Goal: Find contact information: Find contact information

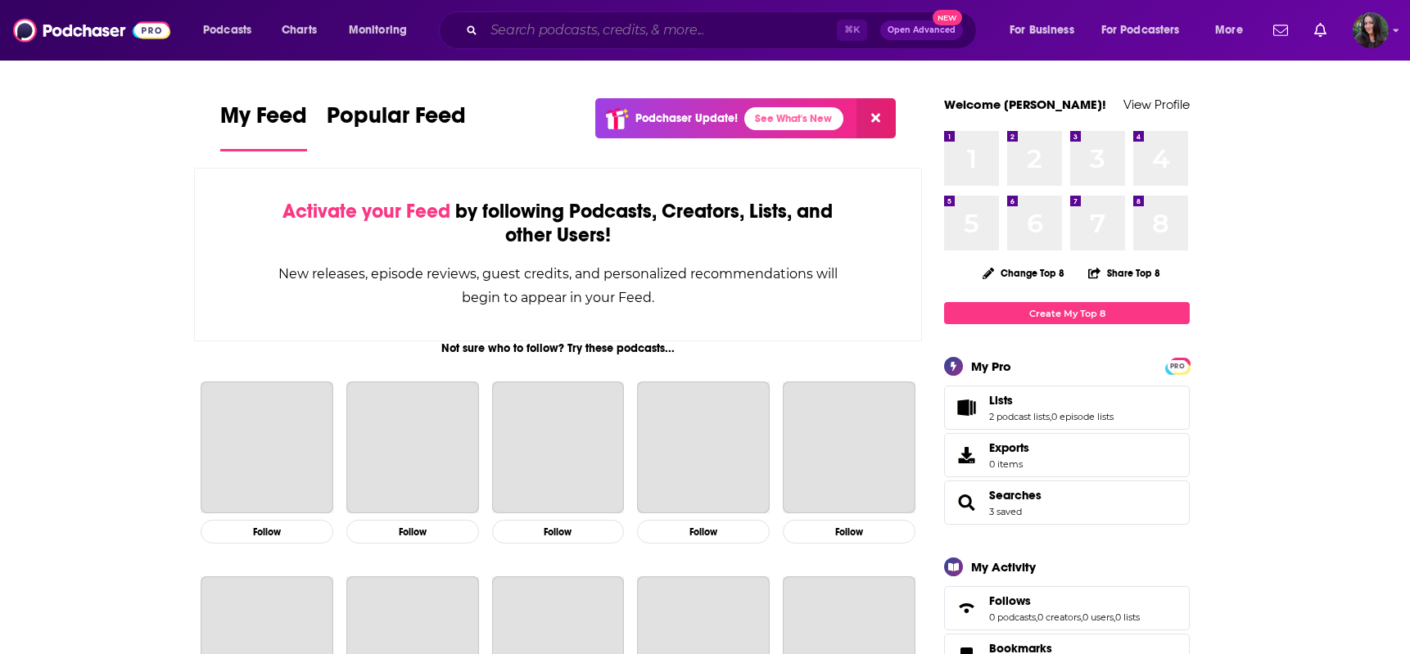
click at [503, 27] on input "Search podcasts, credits, & more..." at bounding box center [660, 30] width 353 height 26
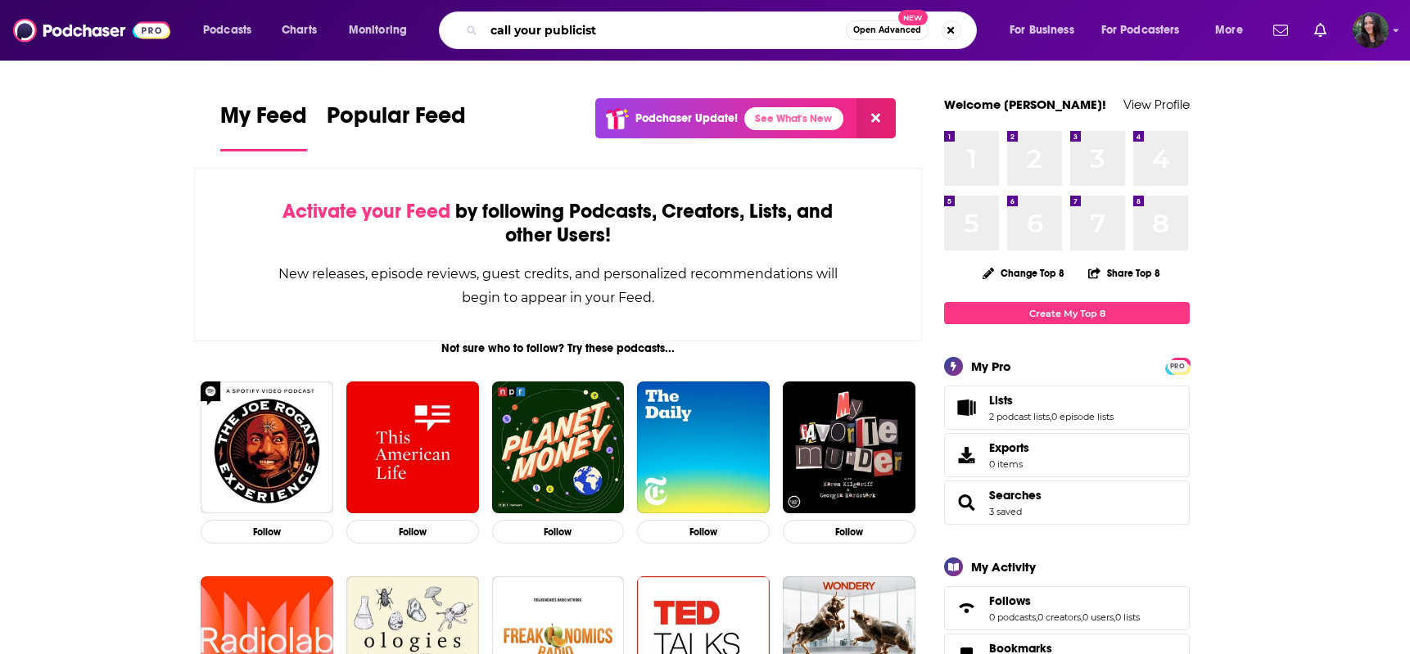
type input "call your publicist"
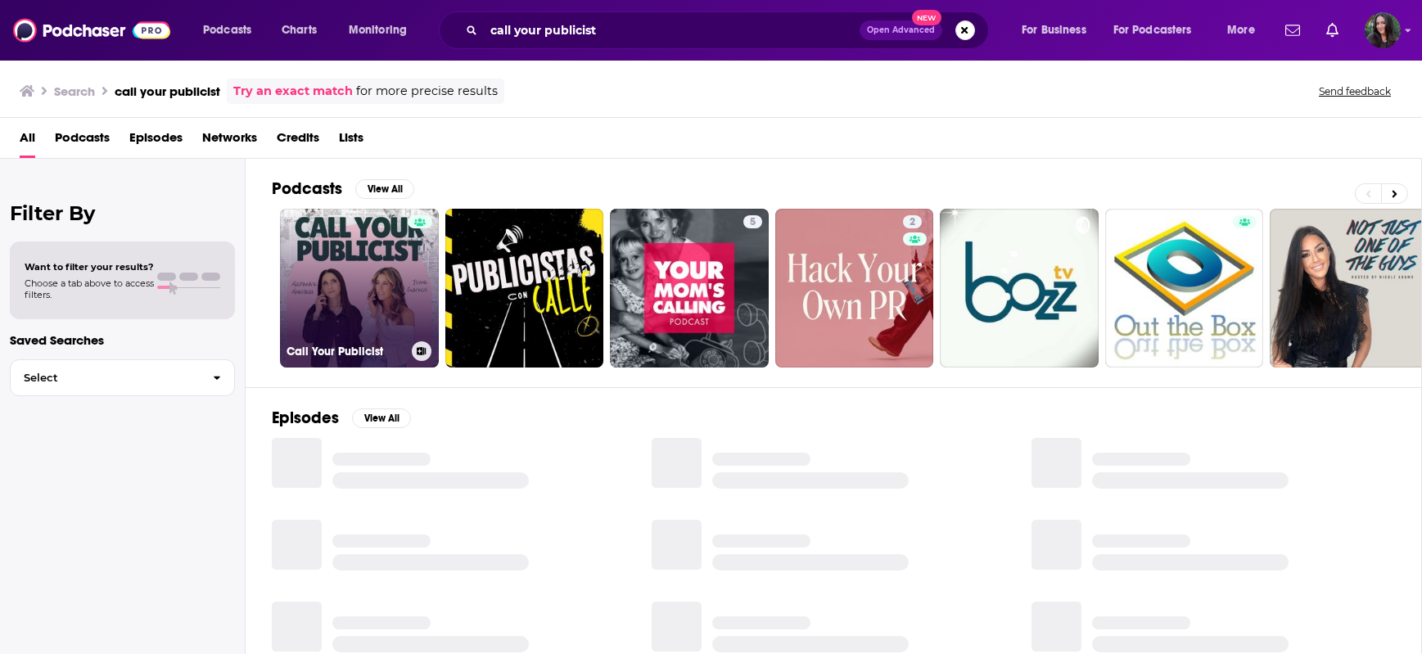
click at [358, 255] on link "Call Your Publicist" at bounding box center [359, 288] width 159 height 159
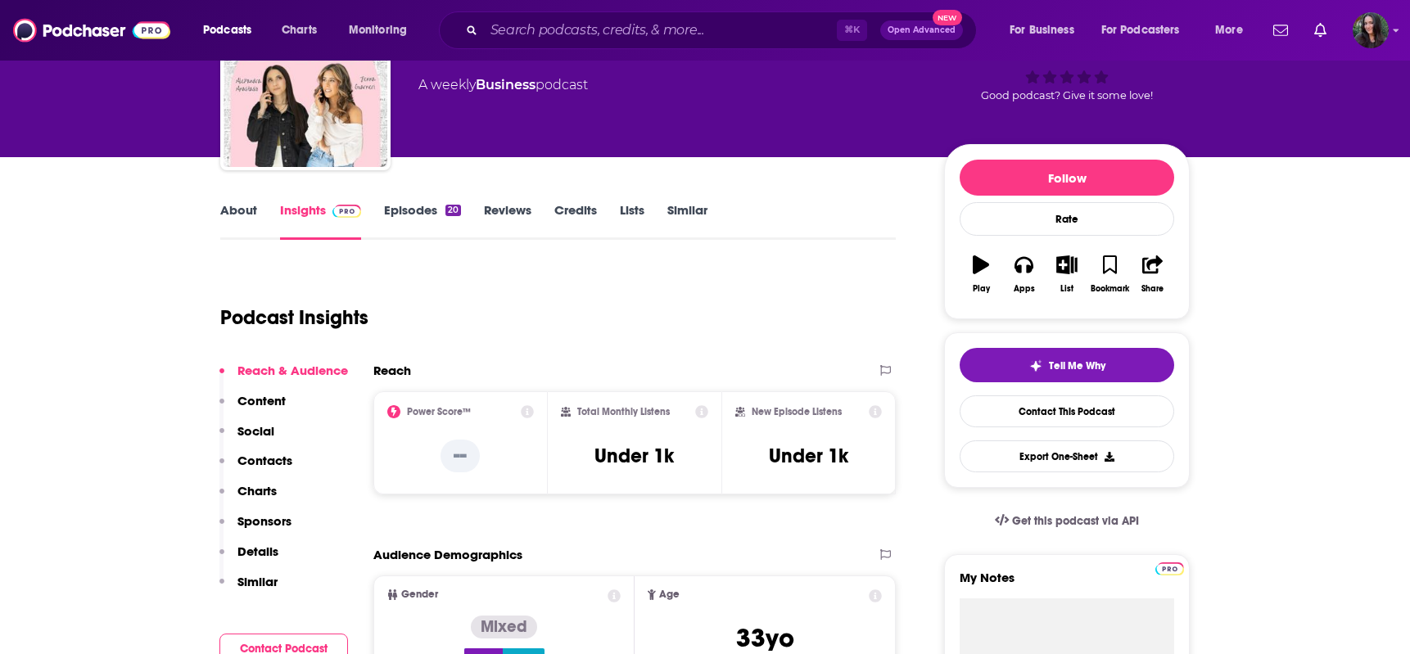
scroll to position [192, 0]
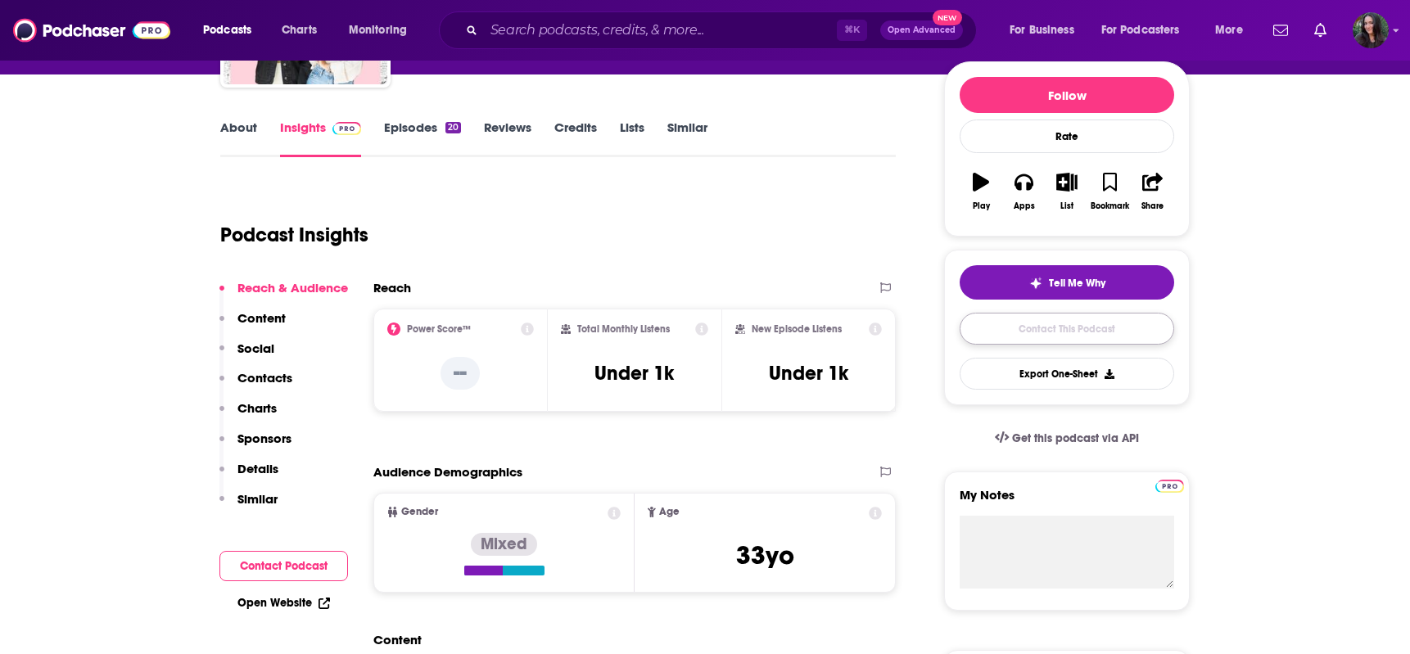
click at [1098, 319] on link "Contact This Podcast" at bounding box center [1067, 329] width 215 height 32
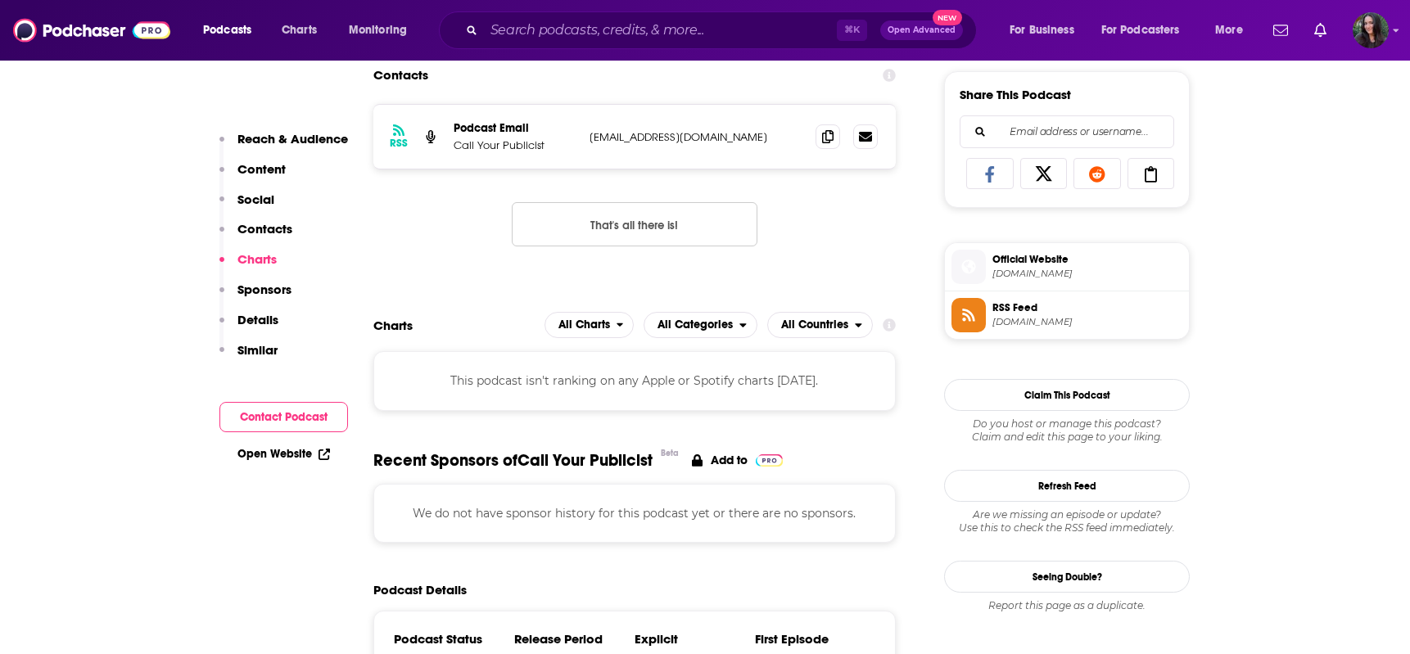
scroll to position [1010, 0]
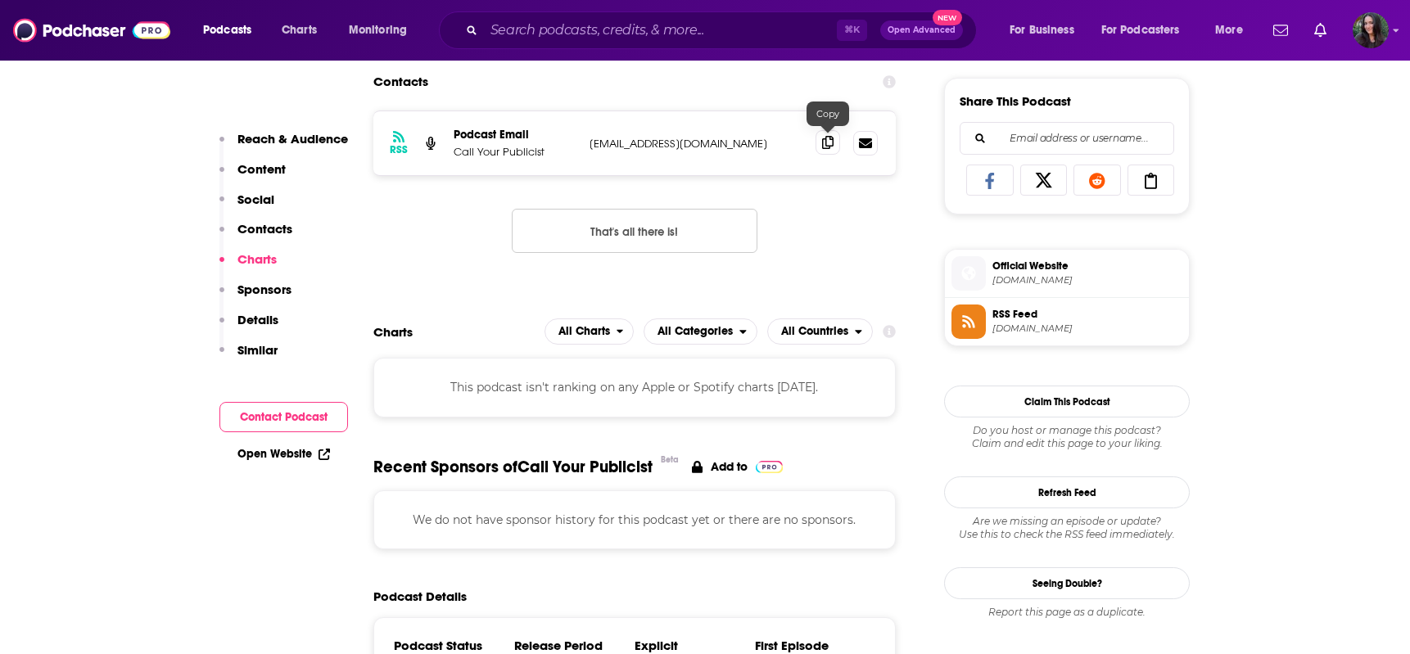
click at [824, 144] on icon at bounding box center [827, 142] width 11 height 13
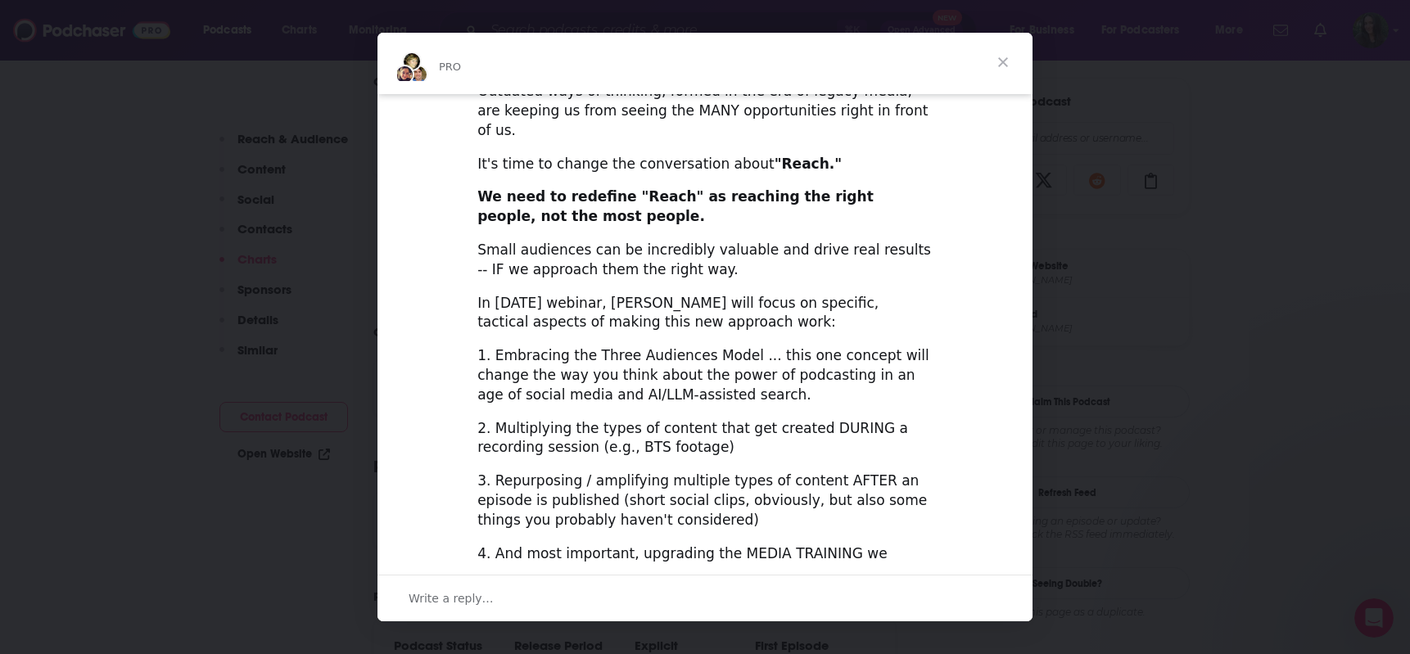
scroll to position [0, 0]
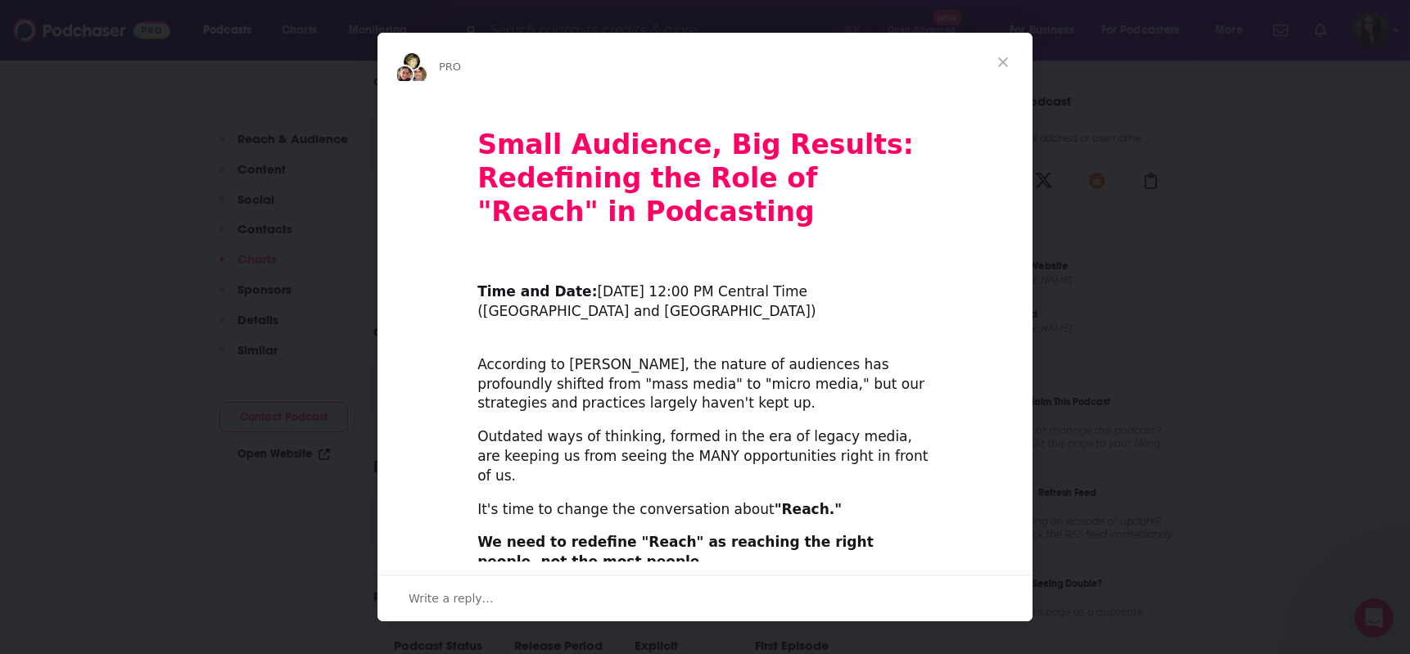
click at [1015, 55] on span "Close" at bounding box center [1003, 62] width 59 height 59
